Goal: Communication & Community: Answer question/provide support

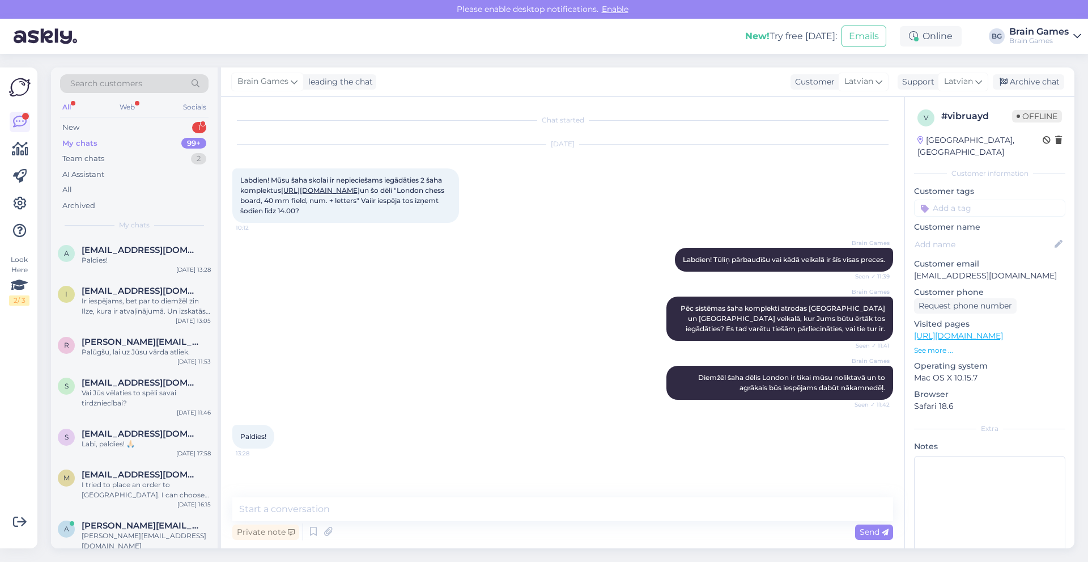
click at [106, 143] on div "My chats 99+" at bounding box center [134, 143] width 148 height 16
click at [99, 148] on div "My chats 99+" at bounding box center [134, 143] width 148 height 16
click at [187, 124] on div "New 1" at bounding box center [134, 128] width 148 height 16
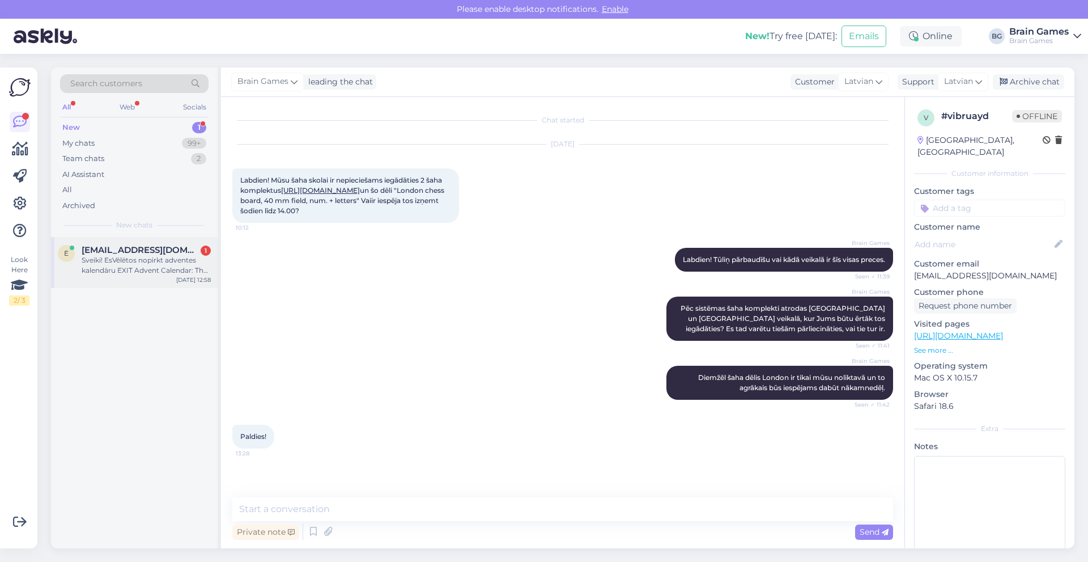
click at [135, 252] on span "[EMAIL_ADDRESS][DOMAIN_NAME]" at bounding box center [141, 250] width 118 height 10
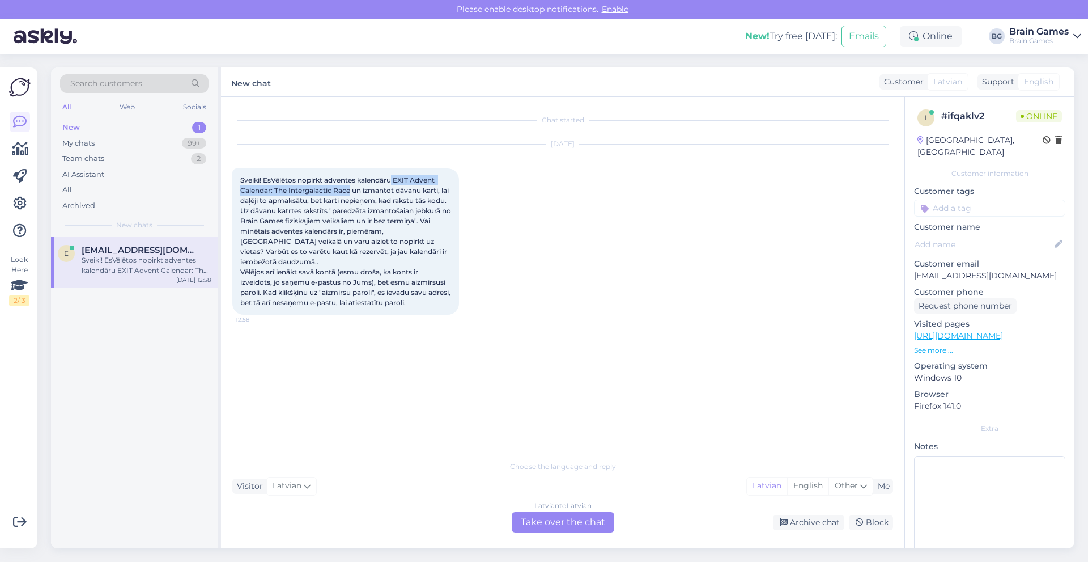
drag, startPoint x: 394, startPoint y: 179, endPoint x: 350, endPoint y: 190, distance: 45.6
click at [350, 190] on span "Sveiki! EsVēlētos nopirkt adventes kalendāru EXIT Advent Calendar: The Intergal…" at bounding box center [346, 241] width 213 height 131
drag, startPoint x: 387, startPoint y: 210, endPoint x: 355, endPoint y: 184, distance: 40.6
click at [387, 210] on span "Sveiki! EsVēlētos nopirkt adventes kalendāru EXIT Advent Calendar: The Intergal…" at bounding box center [346, 241] width 213 height 131
drag, startPoint x: 397, startPoint y: 178, endPoint x: 350, endPoint y: 191, distance: 48.3
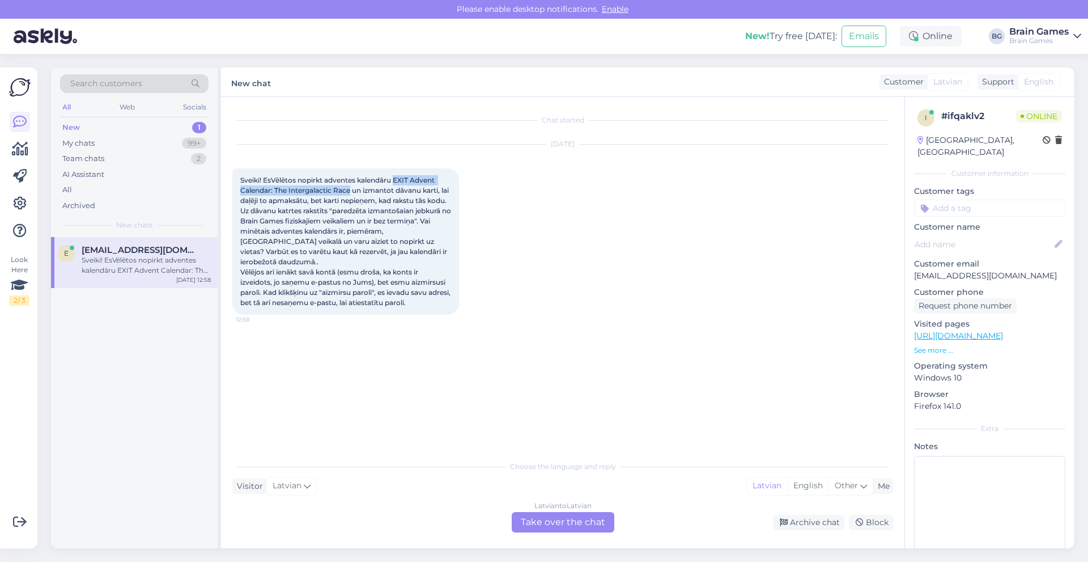
click at [350, 191] on span "Sveiki! EsVēlētos nopirkt adventes kalendāru EXIT Advent Calendar: The Intergal…" at bounding box center [346, 241] width 213 height 131
copy span "EXIT Advent Calendar: The Intergalactic Race"
click at [520, 519] on div "Latvian to Latvian Take over the chat" at bounding box center [563, 522] width 103 height 20
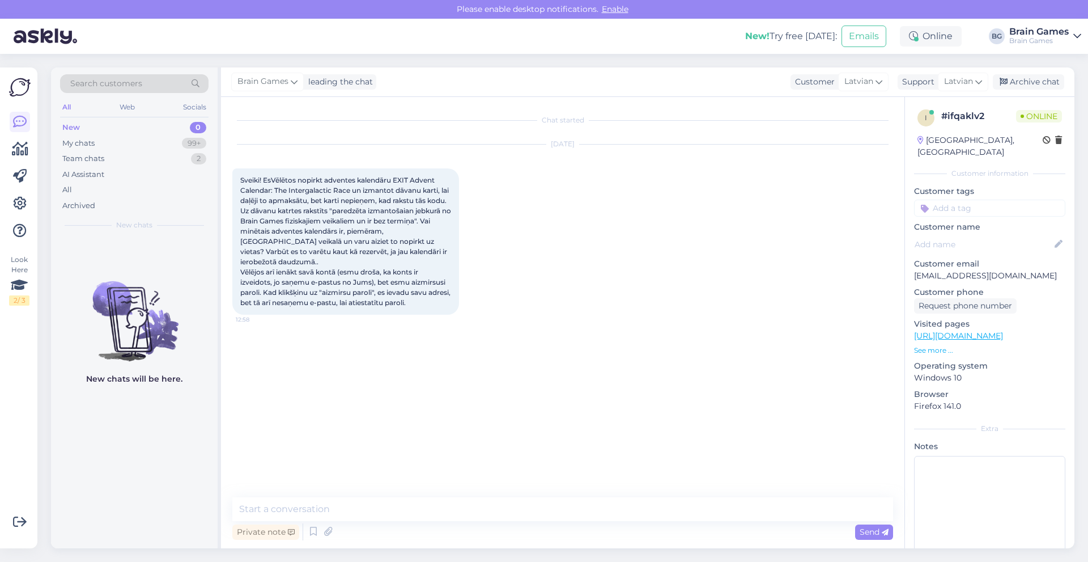
click at [367, 532] on div "Private note Send" at bounding box center [562, 532] width 661 height 22
click at [278, 516] on textarea at bounding box center [562, 509] width 661 height 24
type textarea "Labdien!"
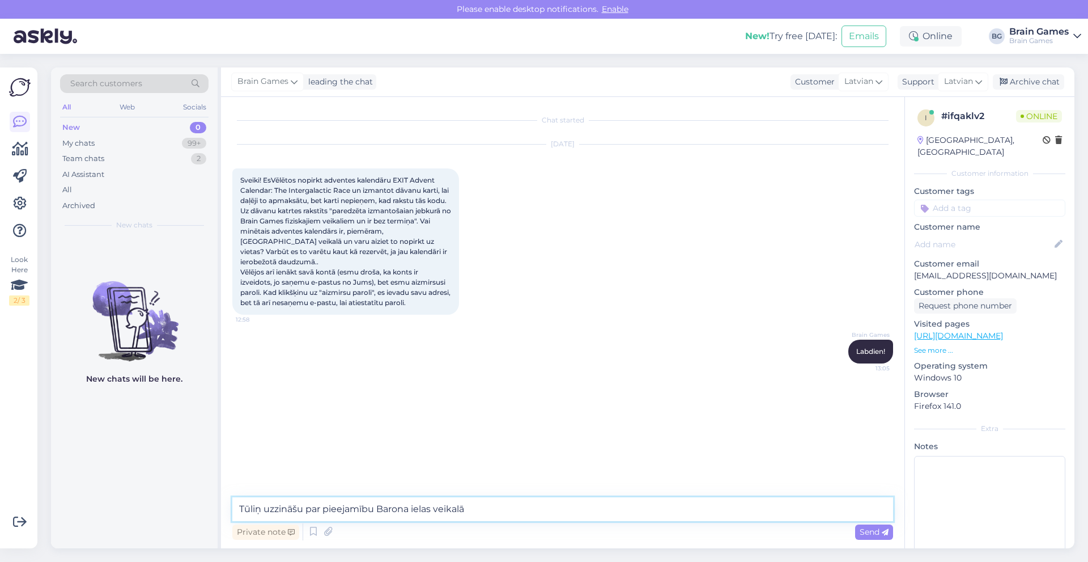
type textarea "Tūliņ uzzināšu par pieejamību Barona ielas veikalā."
type textarea "Otrs variants ir, ka mēs Jums pārtaisām to karti uz elektronisko un varat iepir…"
